Goal: Navigation & Orientation: Find specific page/section

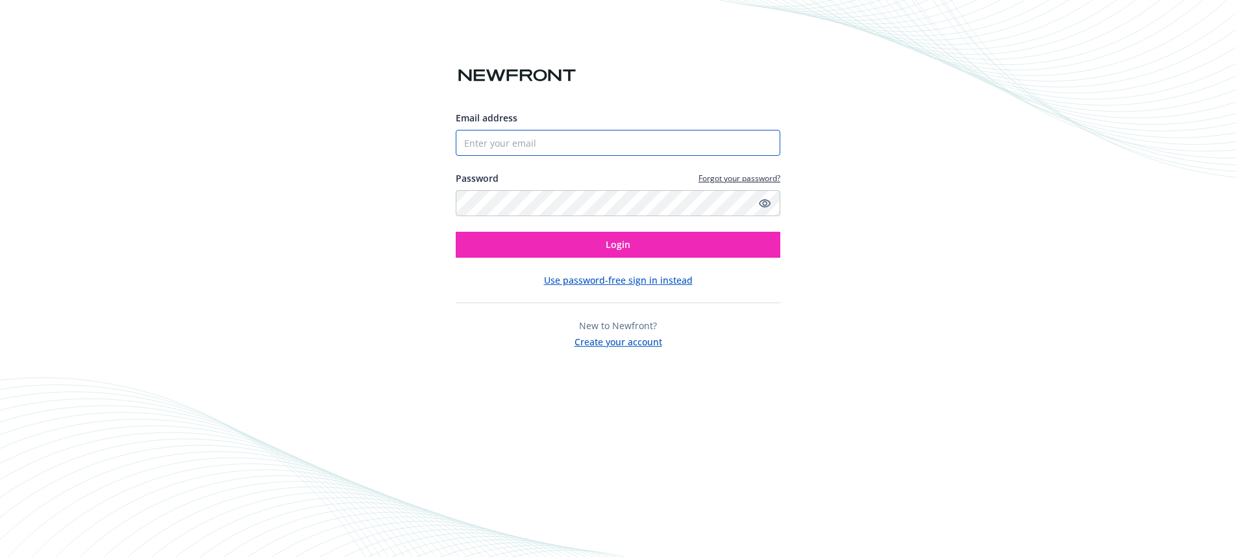
type input "[PERSON_NAME][EMAIL_ADDRESS][PERSON_NAME][DOMAIN_NAME]"
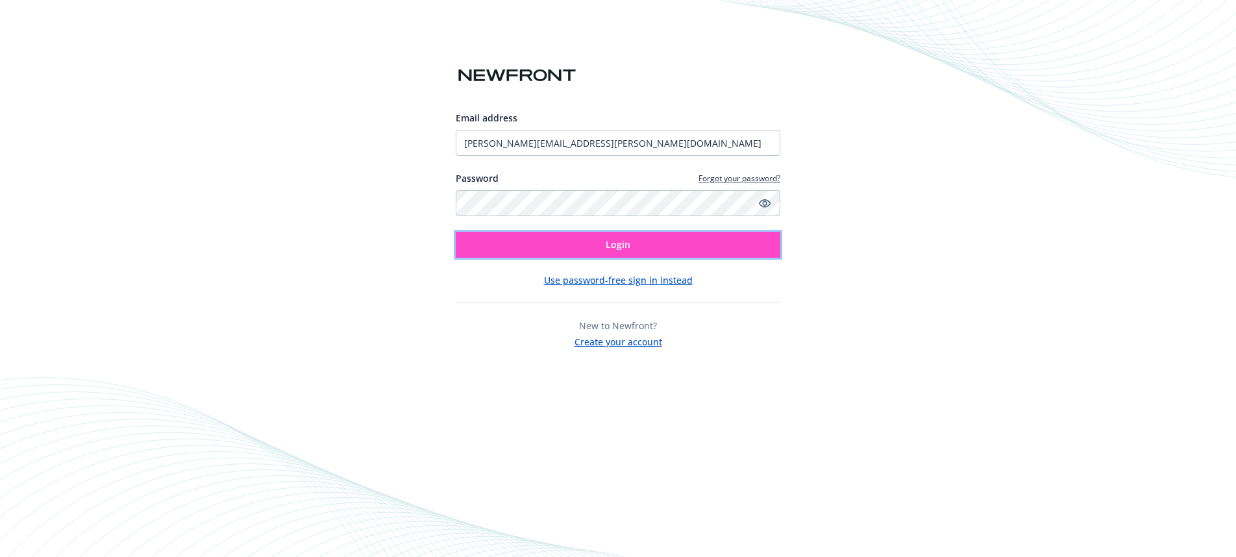
click at [611, 249] on span "Login" at bounding box center [617, 244] width 25 height 12
